Goal: Task Accomplishment & Management: Manage account settings

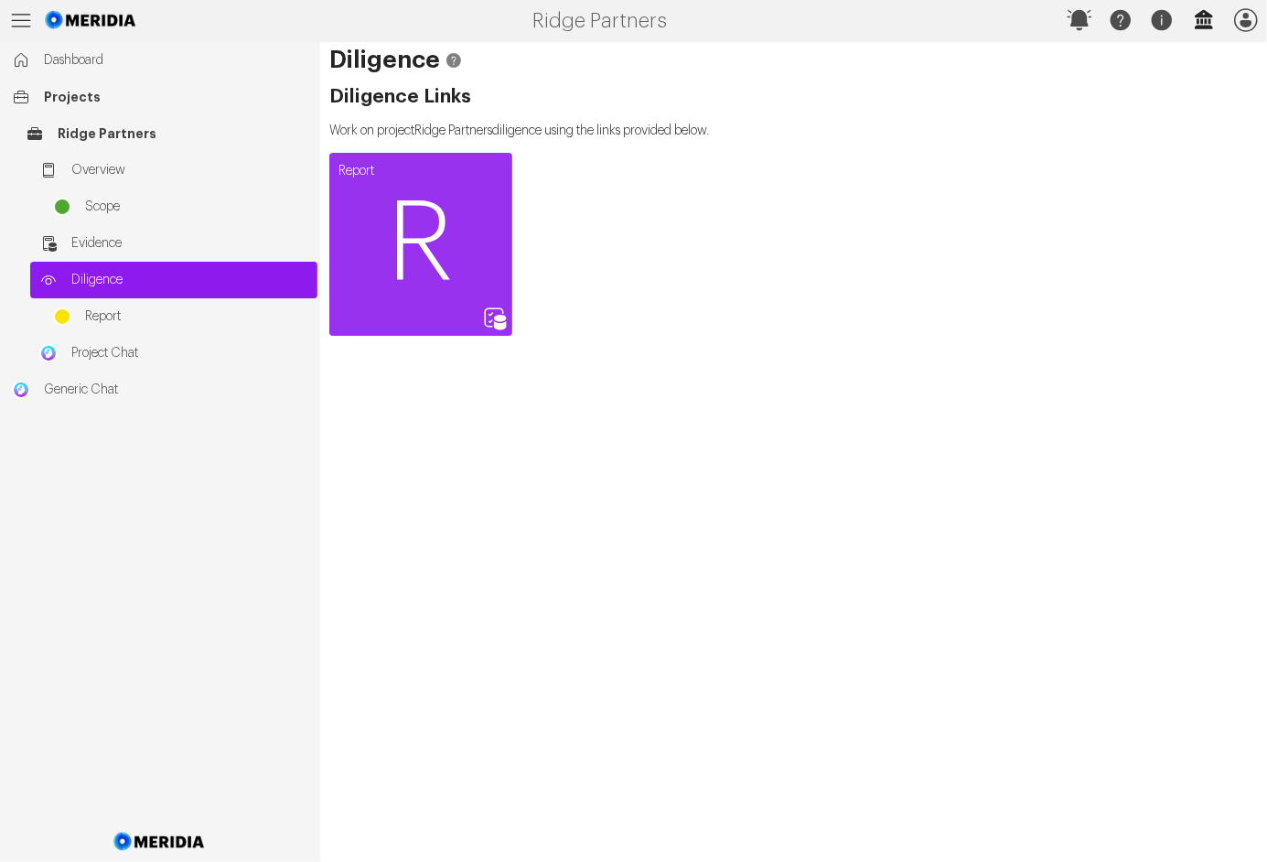
click at [1200, 15] on icon "button" at bounding box center [1204, 19] width 18 height 19
click at [1168, 17] on icon "button" at bounding box center [1162, 20] width 20 height 20
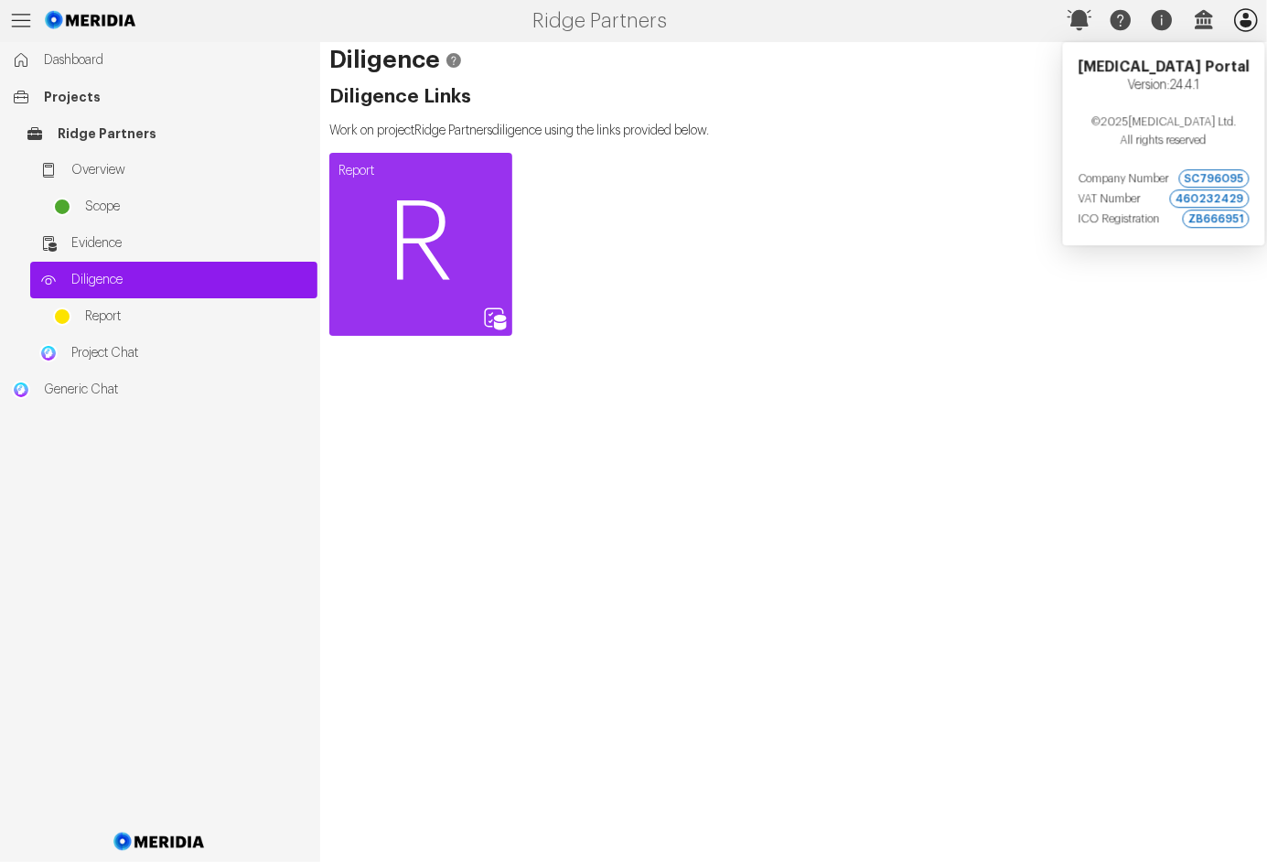
click at [1252, 15] on icon "button" at bounding box center [1246, 19] width 29 height 29
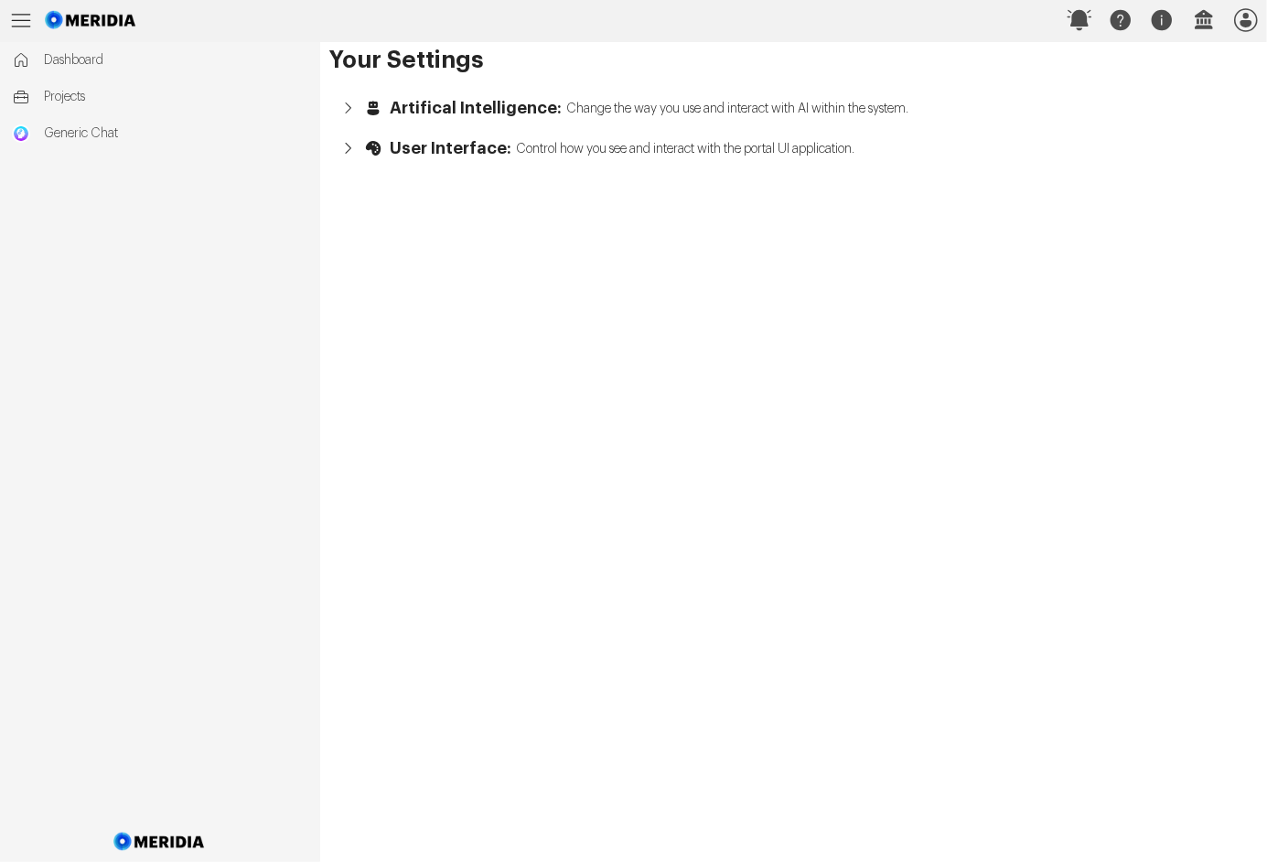
click at [348, 110] on icon "button" at bounding box center [348, 108] width 18 height 18
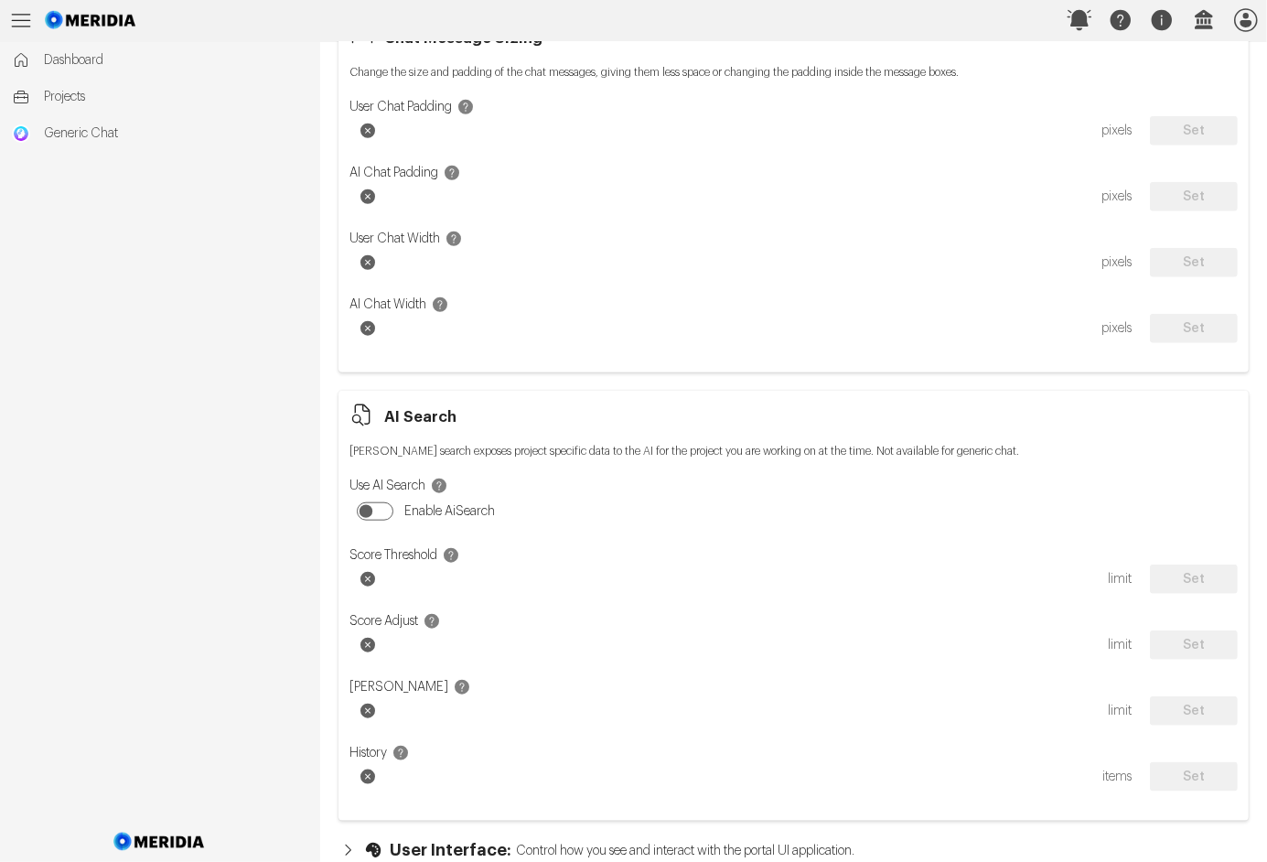
scroll to position [1083, 0]
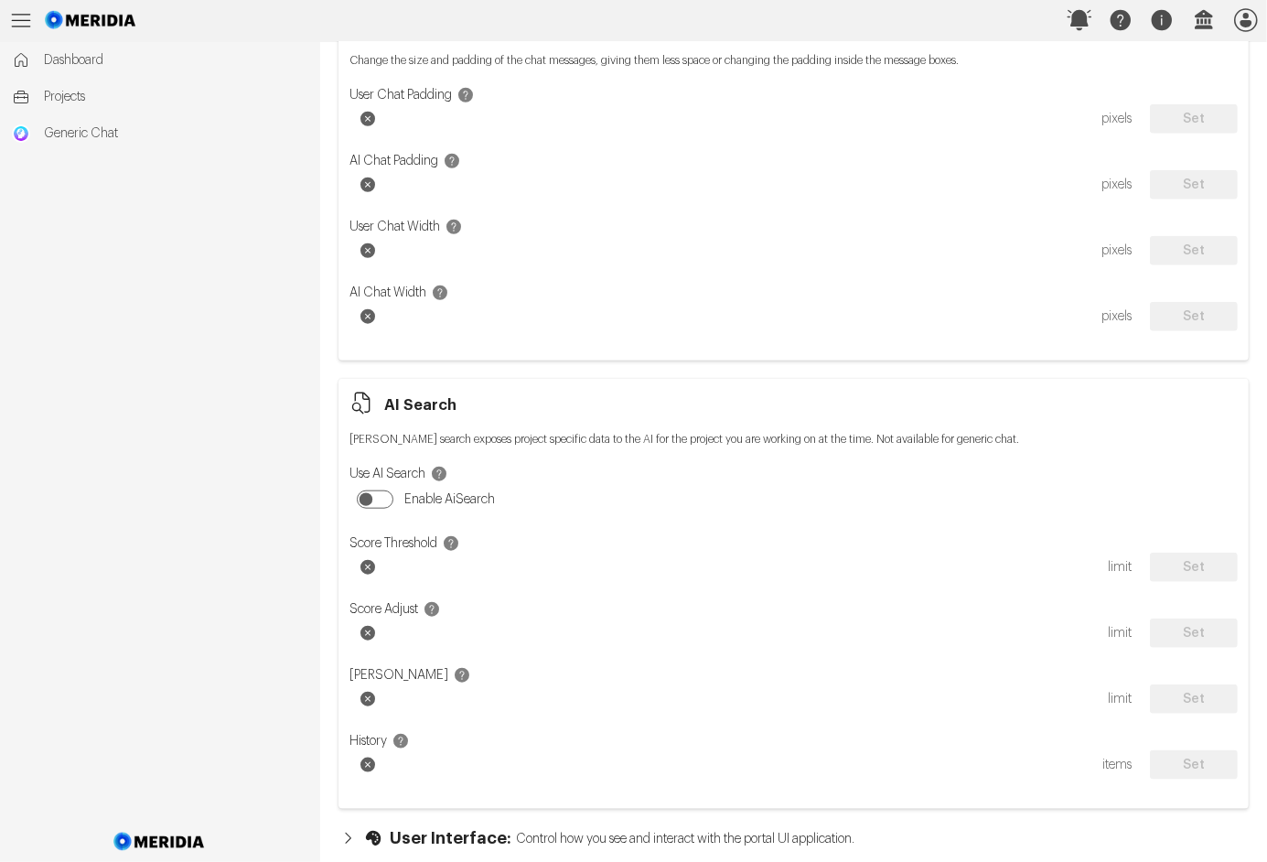
click at [422, 822] on button "User Interface: Control how you see and interact with the portal UI application." at bounding box center [793, 838] width 929 height 40
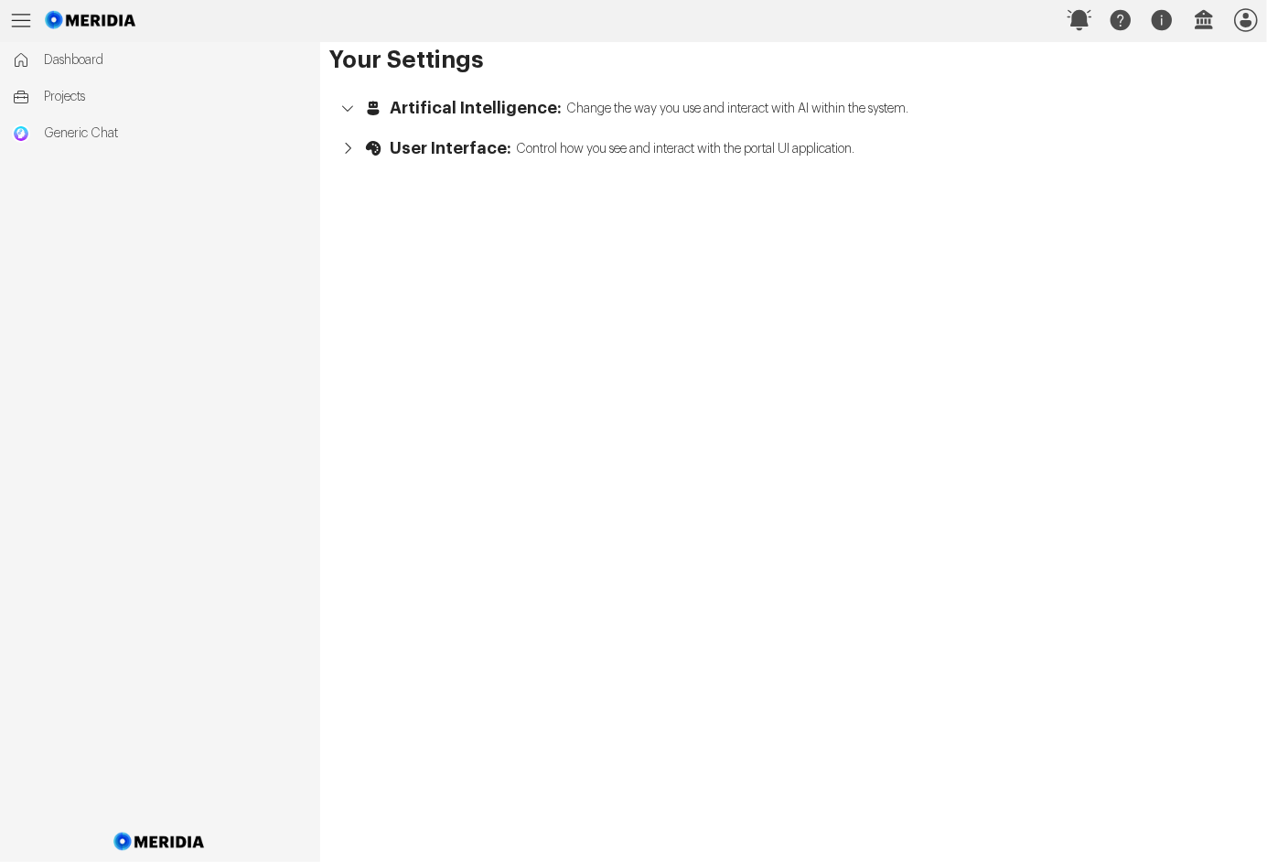
scroll to position [0, 0]
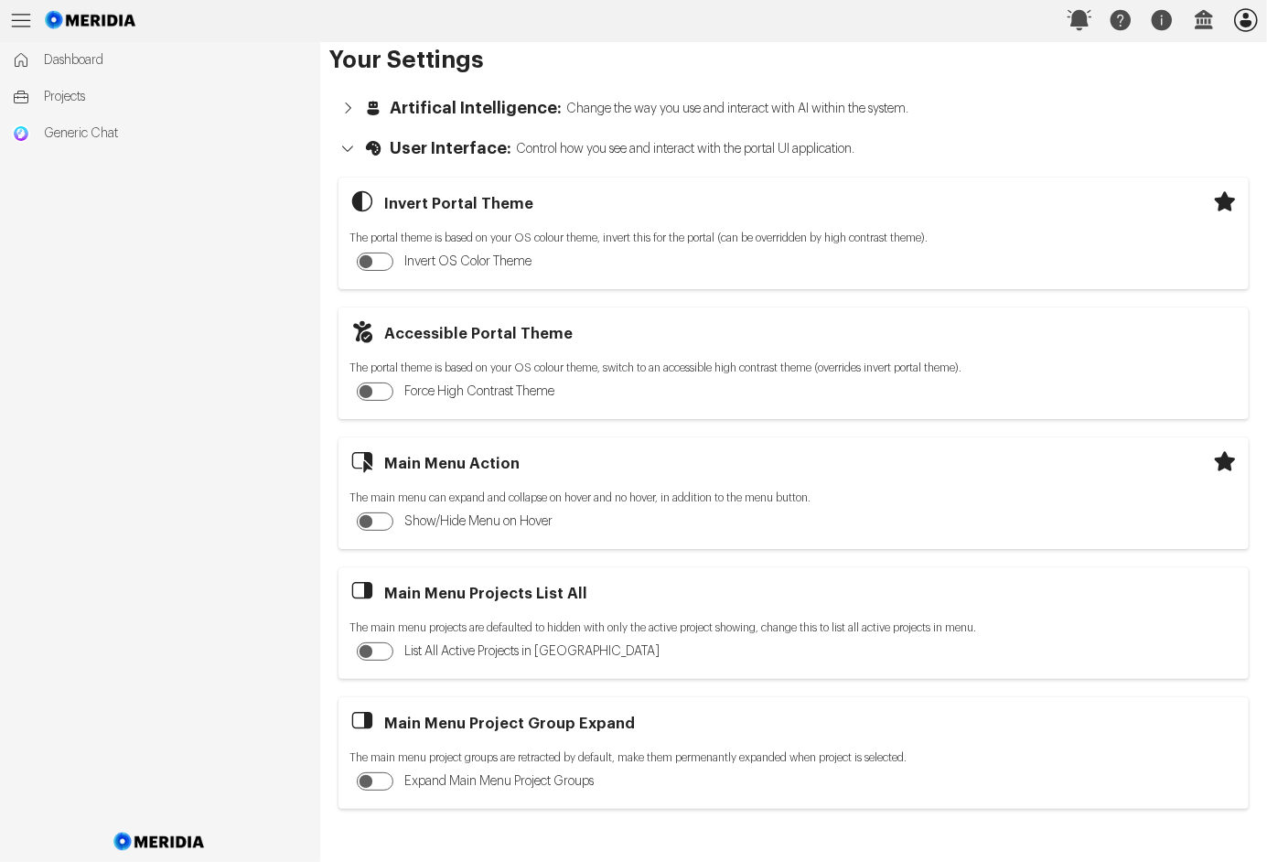
click at [1250, 15] on icon "button" at bounding box center [1246, 19] width 29 height 29
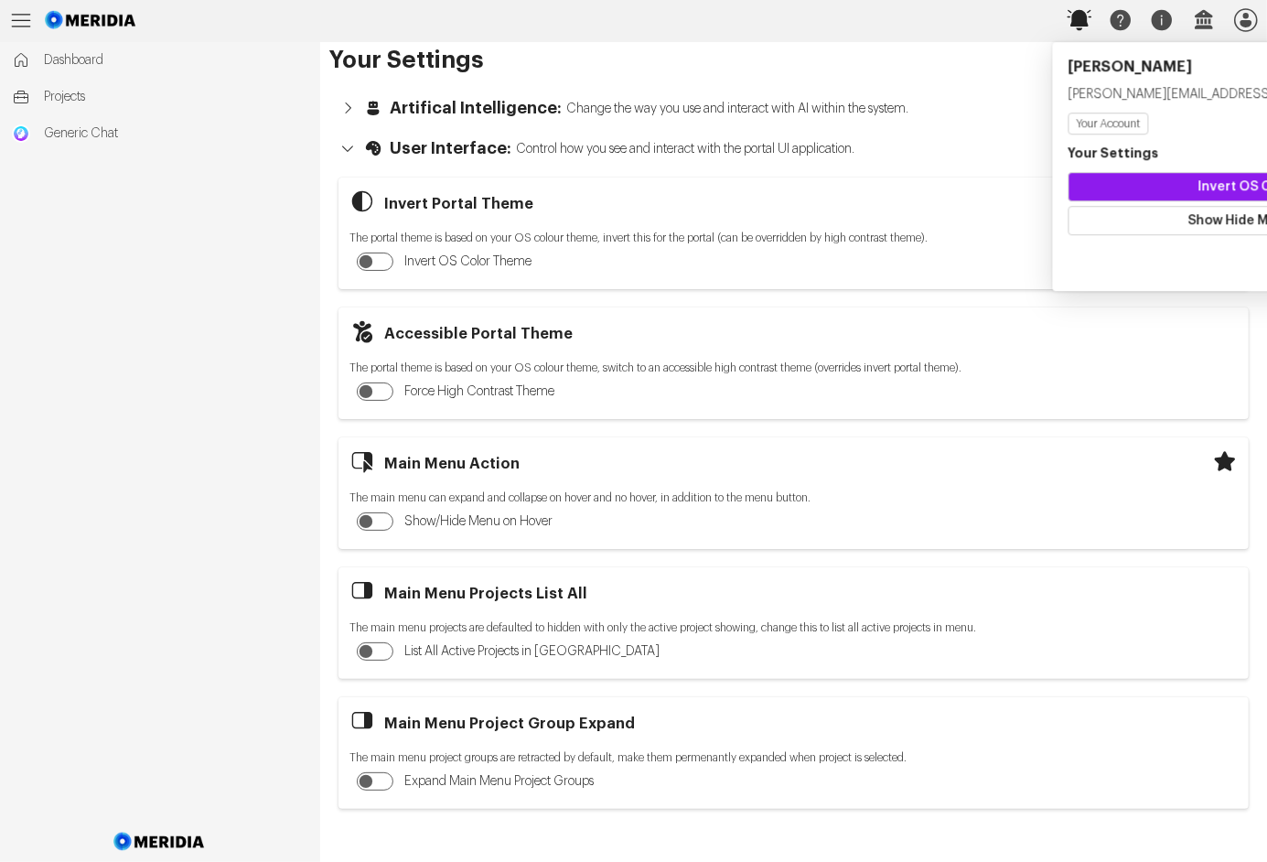
click at [1080, 21] on icon "button" at bounding box center [1080, 20] width 25 height 20
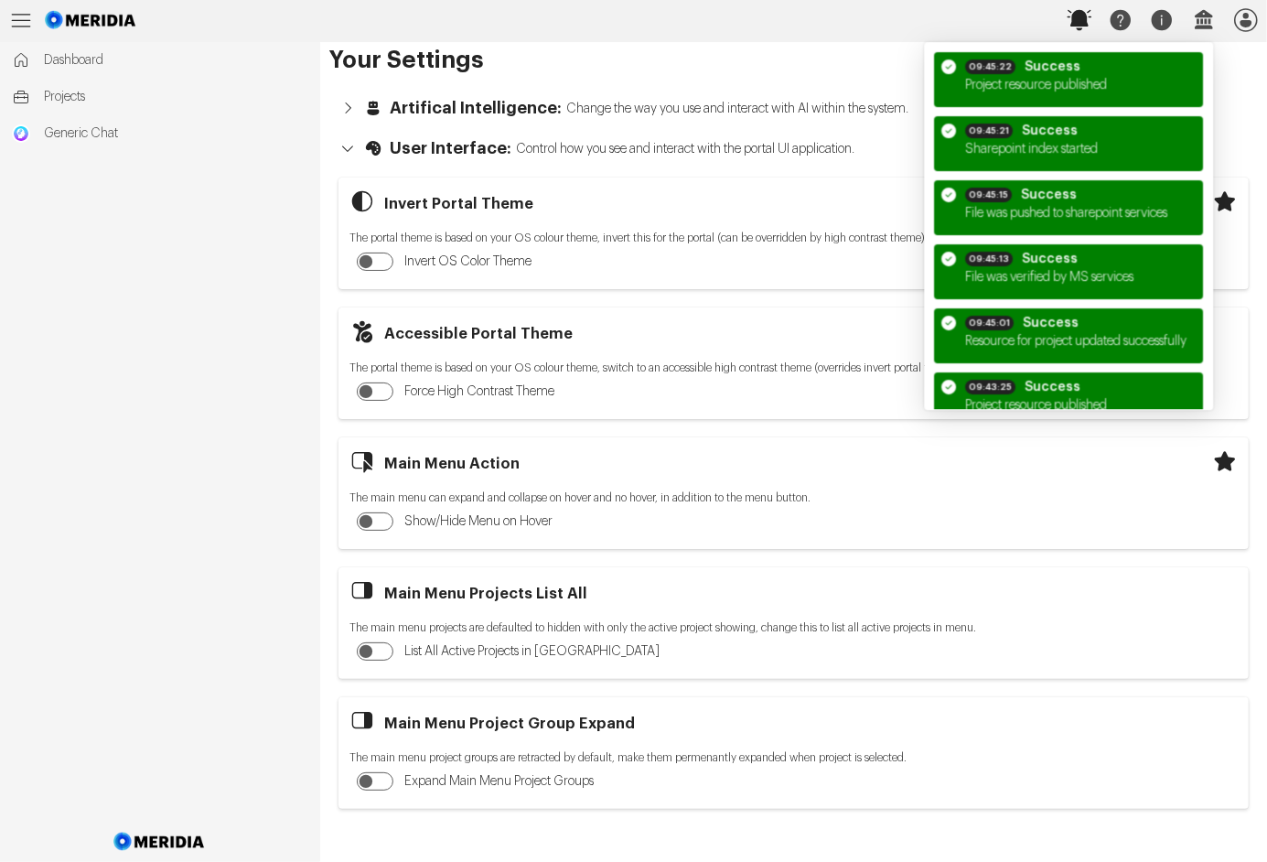
click at [1080, 19] on icon "button" at bounding box center [1080, 20] width 25 height 20
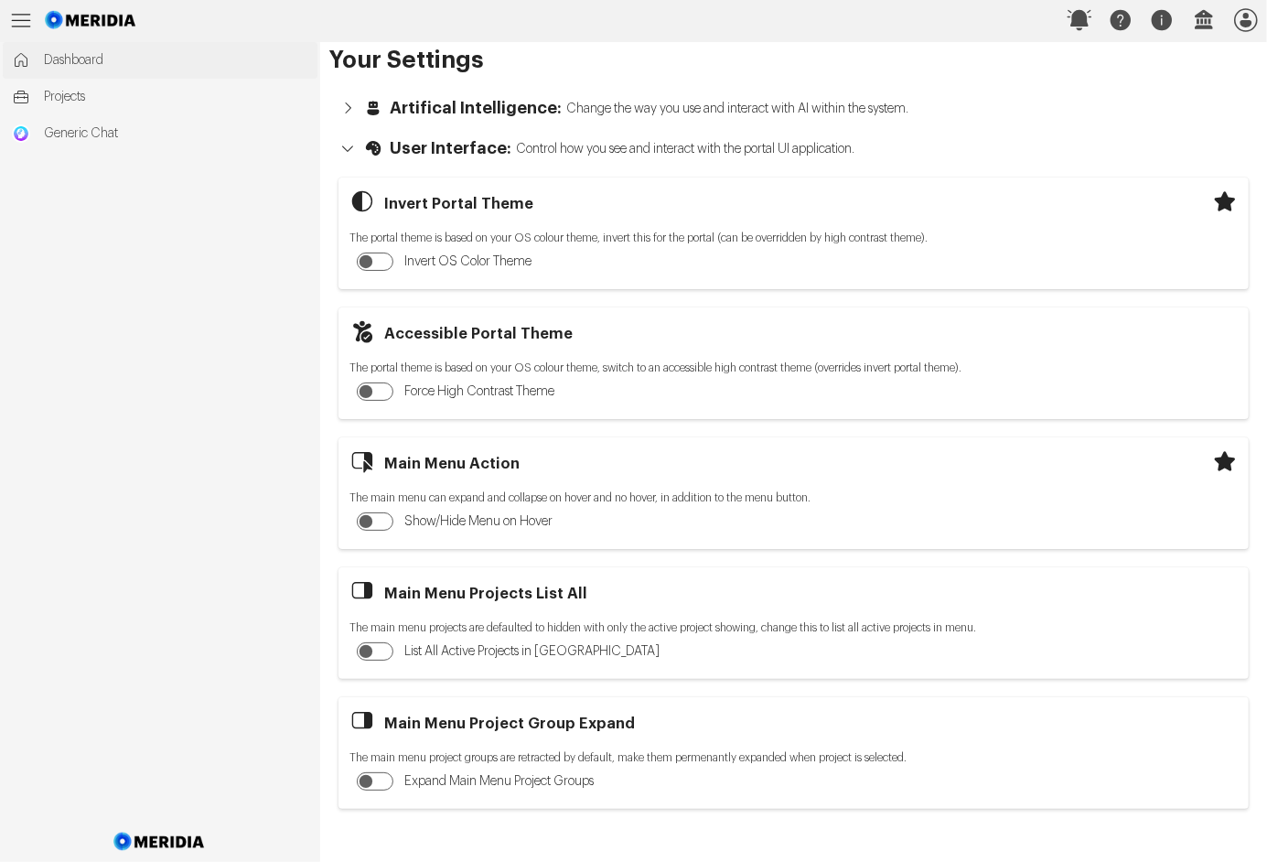
click at [46, 55] on span "Dashboard" at bounding box center [176, 60] width 264 height 18
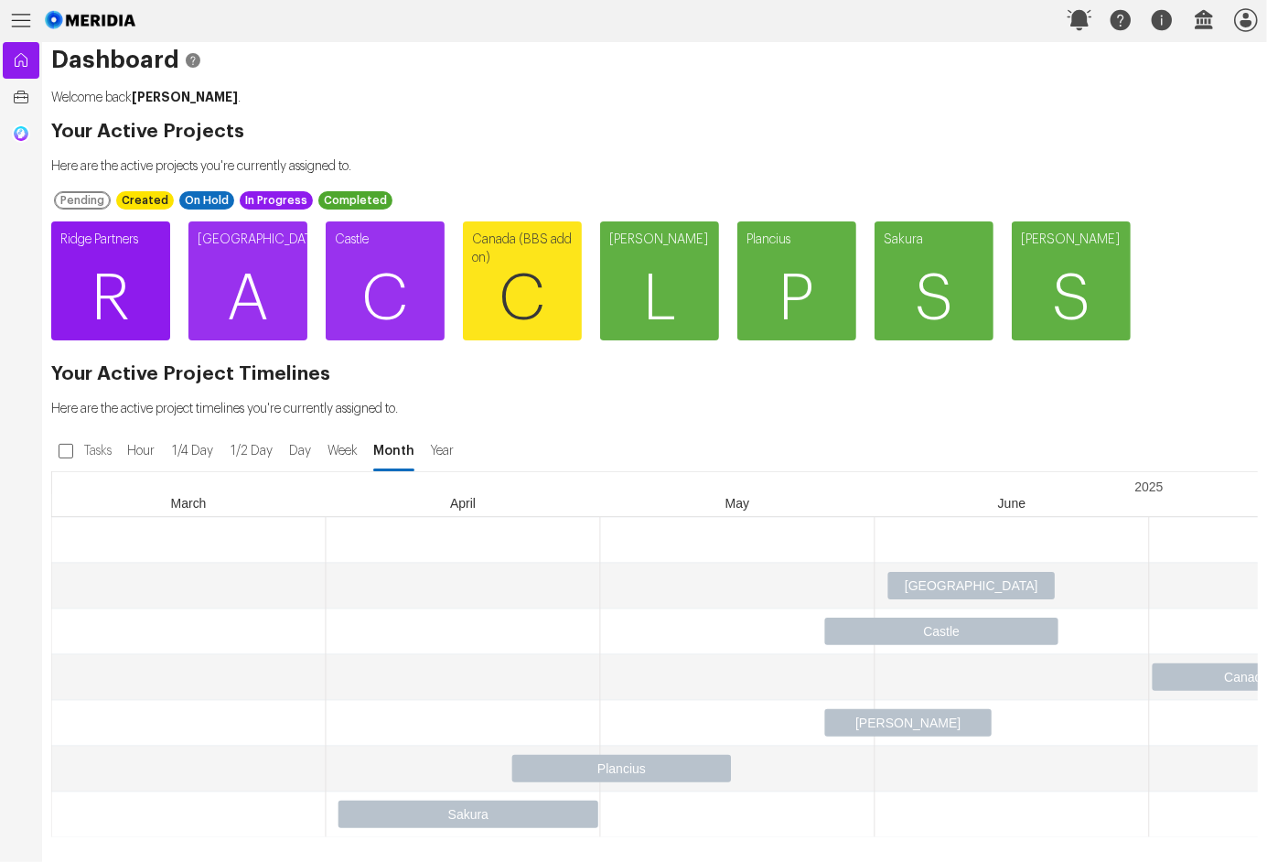
click at [97, 291] on span "R" at bounding box center [110, 299] width 119 height 110
